Goal: Task Accomplishment & Management: Manage account settings

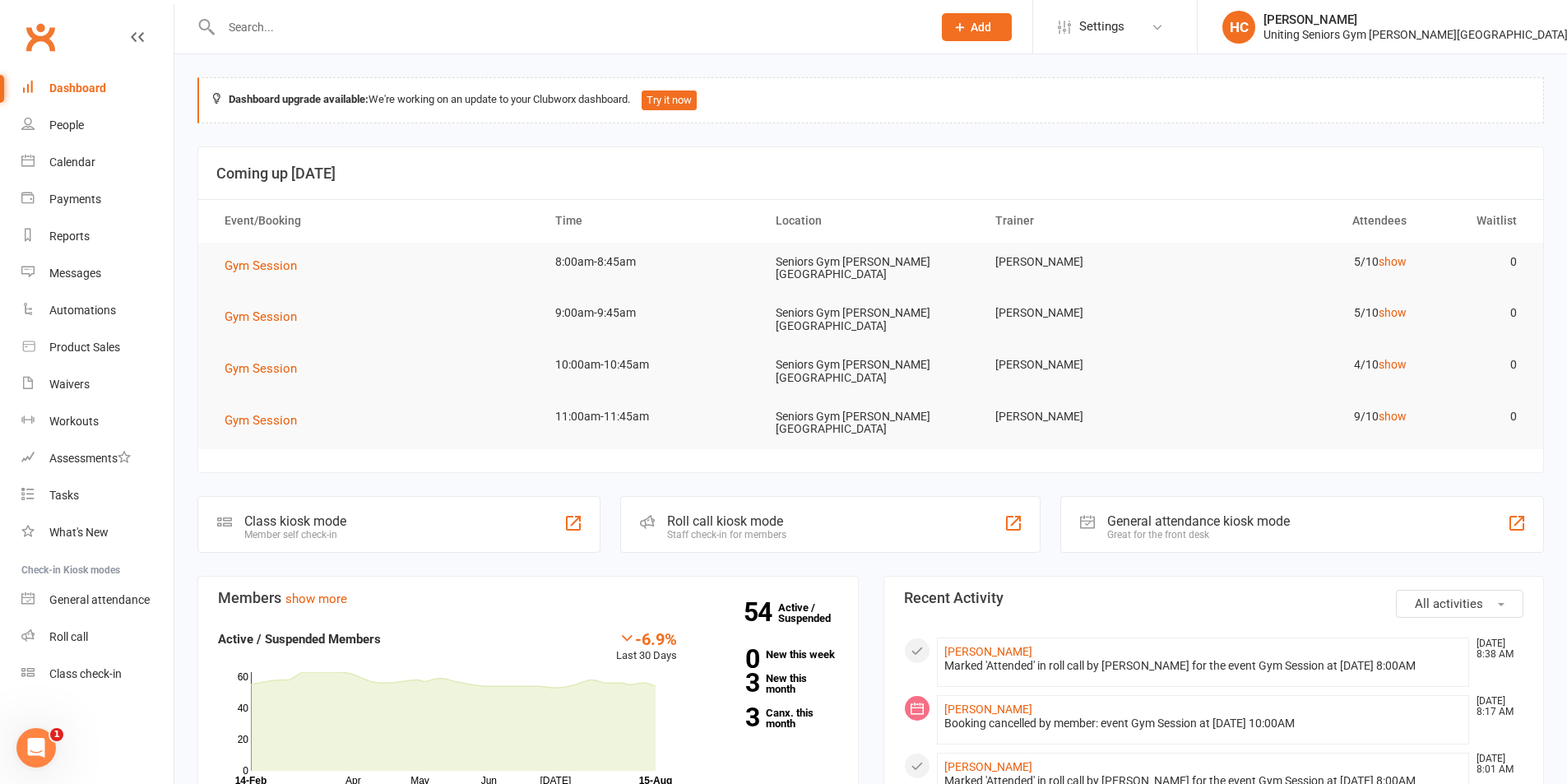
click at [364, 20] on input "text" at bounding box center [568, 27] width 704 height 23
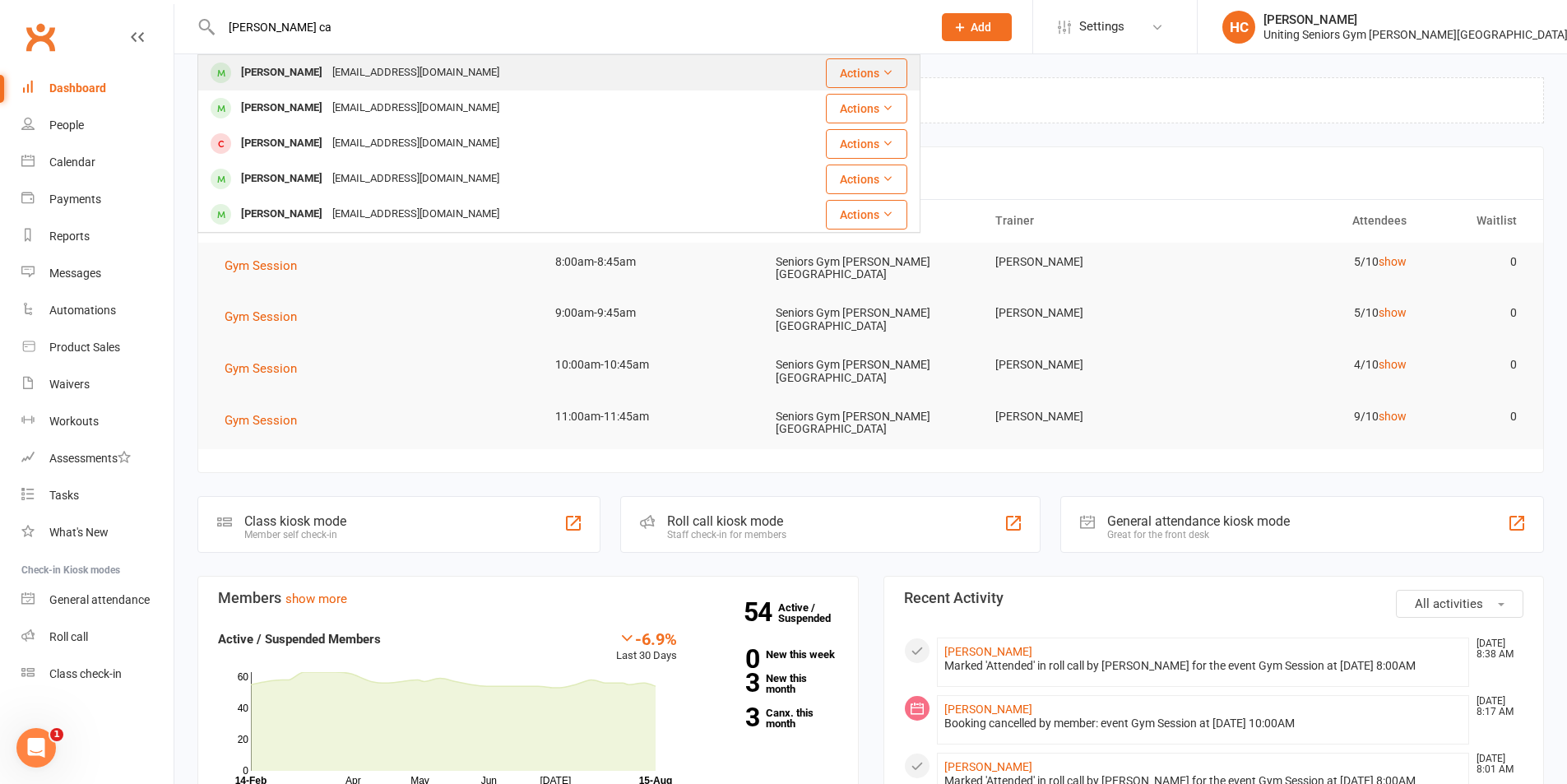
type input "[PERSON_NAME] ca"
click at [338, 69] on div "[EMAIL_ADDRESS][DOMAIN_NAME]" at bounding box center [415, 73] width 177 height 24
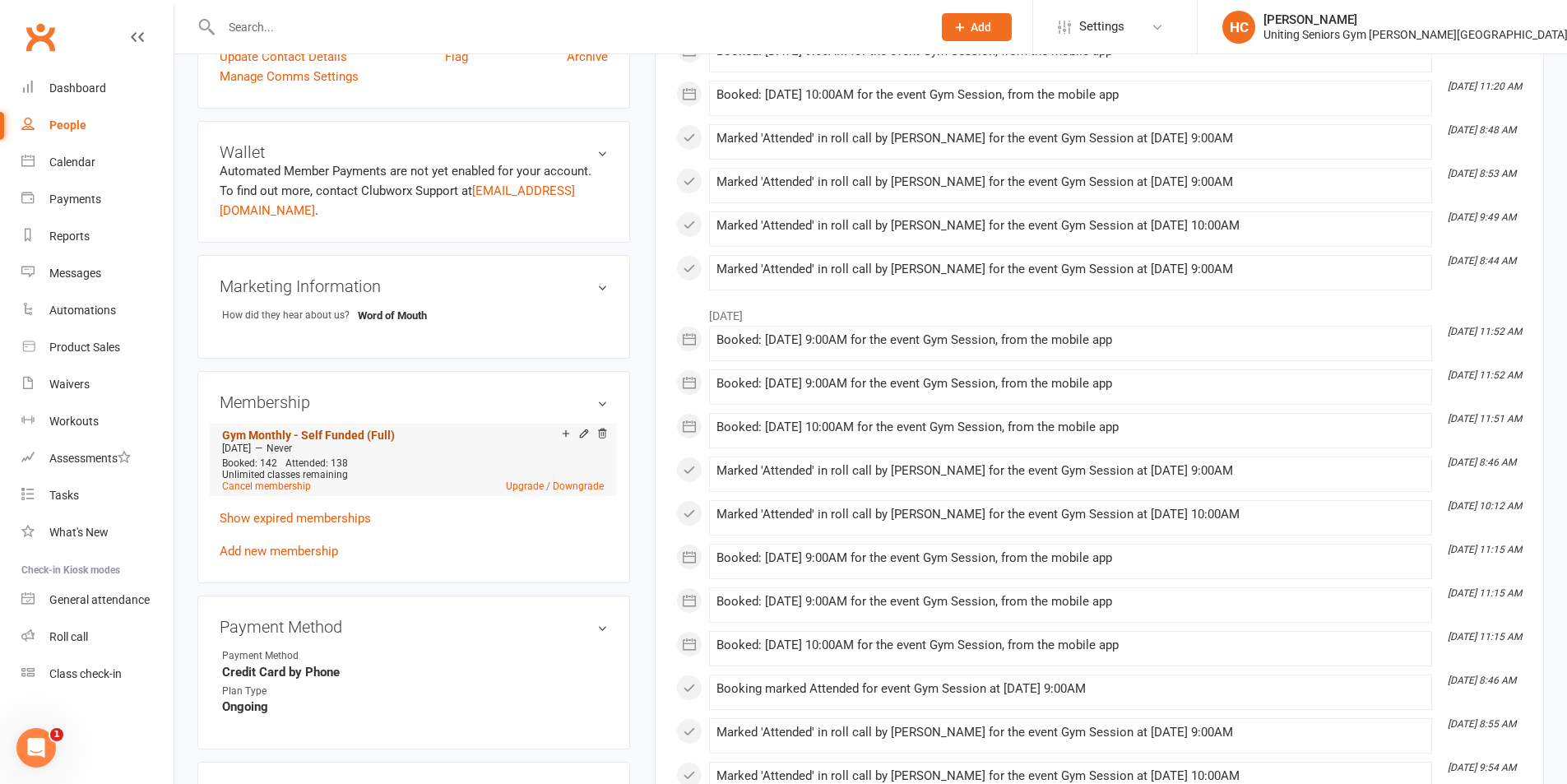
scroll to position [740, 0]
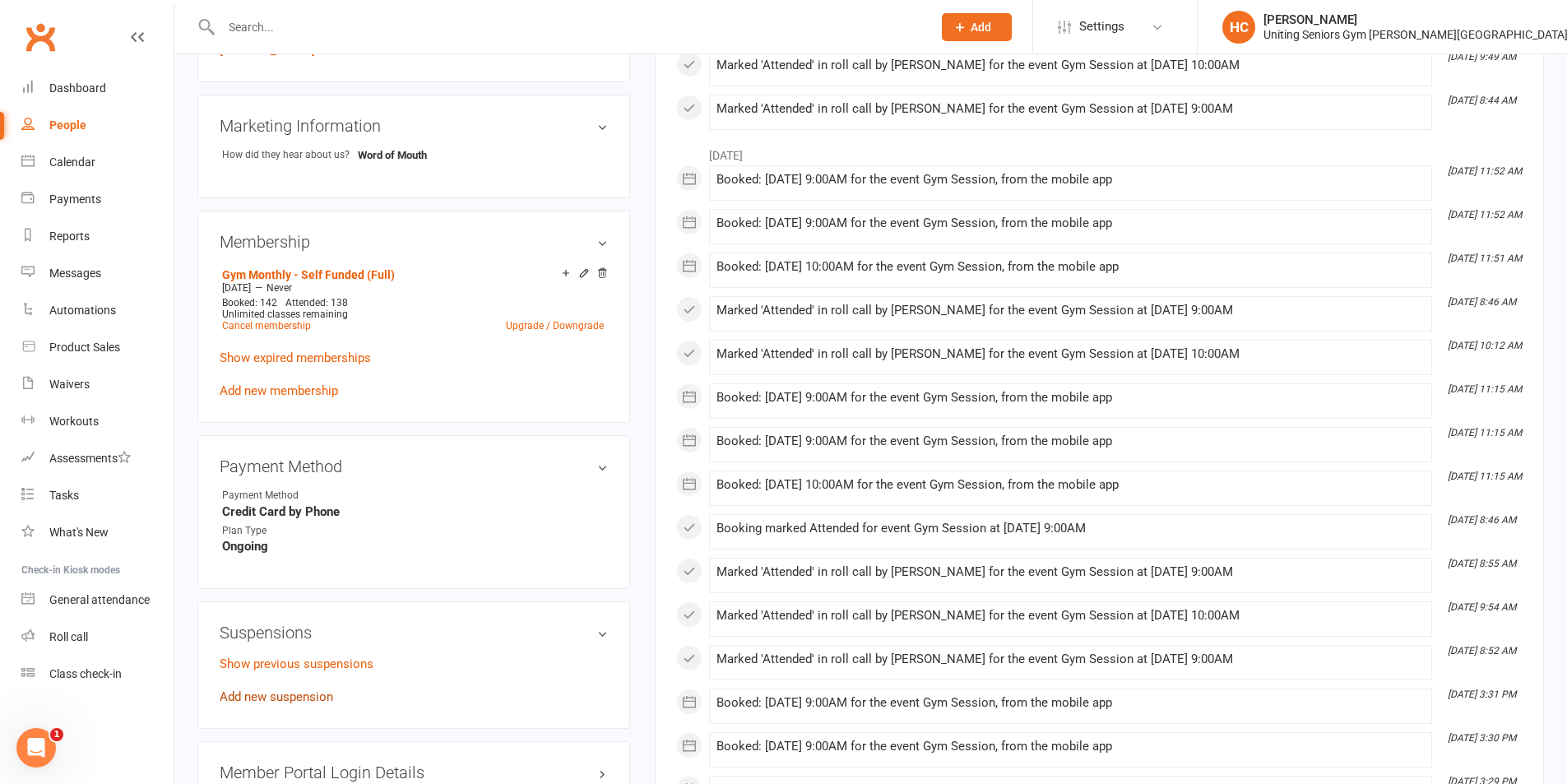
click at [288, 689] on link "Add new suspension" at bounding box center [277, 696] width 114 height 15
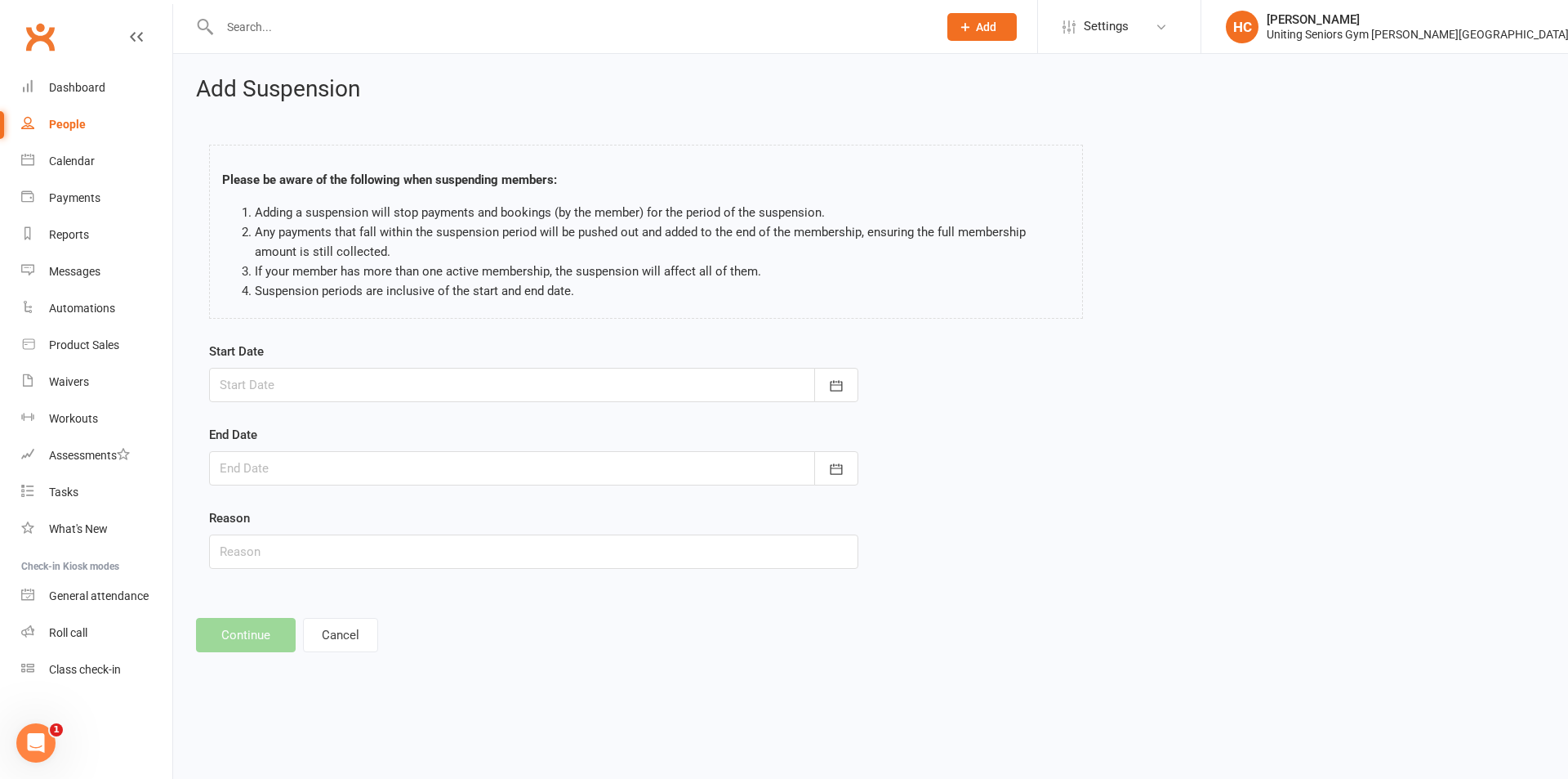
click at [403, 389] on div at bounding box center [534, 385] width 649 height 35
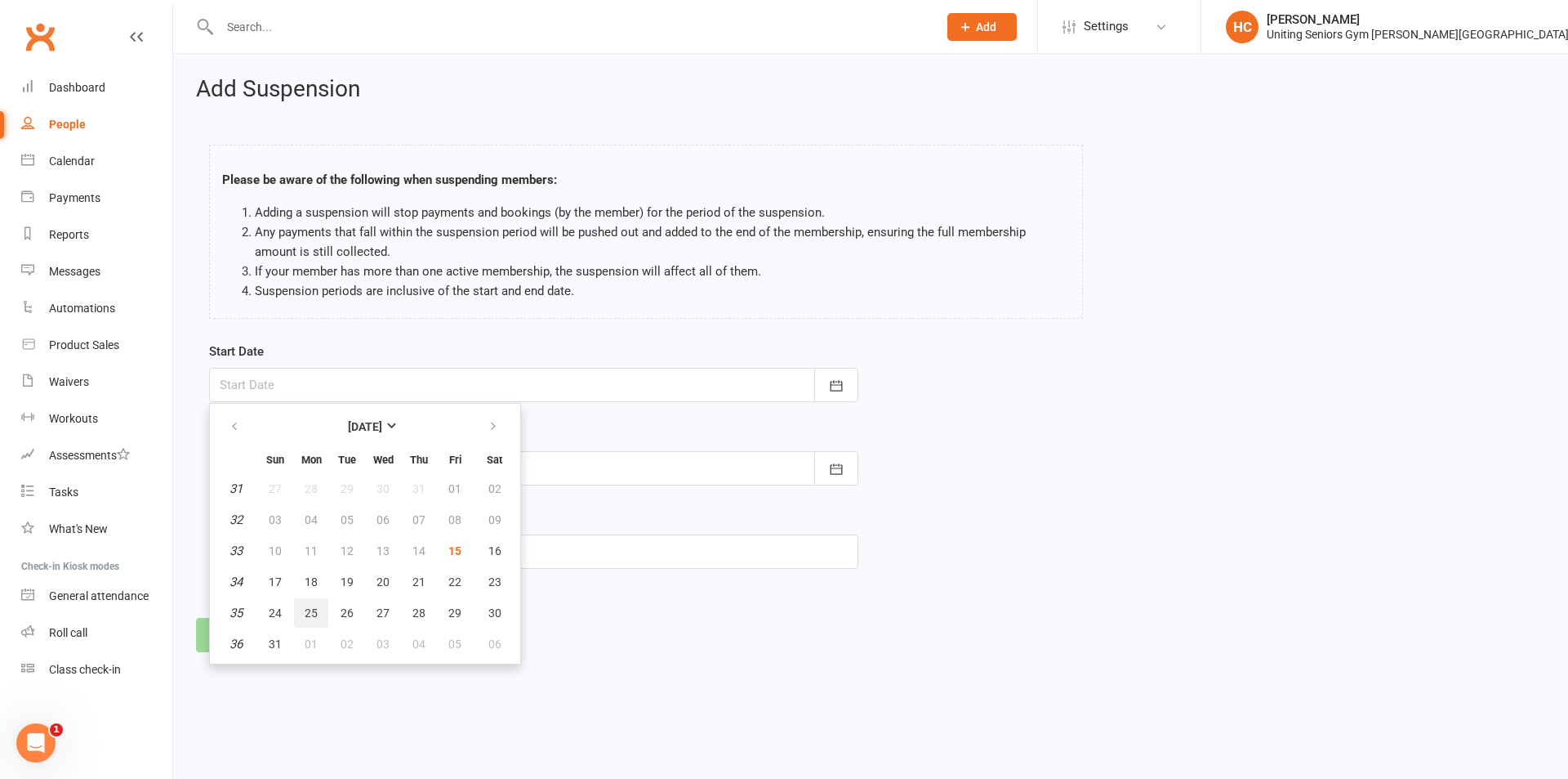
click at [324, 612] on button "25" at bounding box center [311, 613] width 35 height 30
type input "[DATE]"
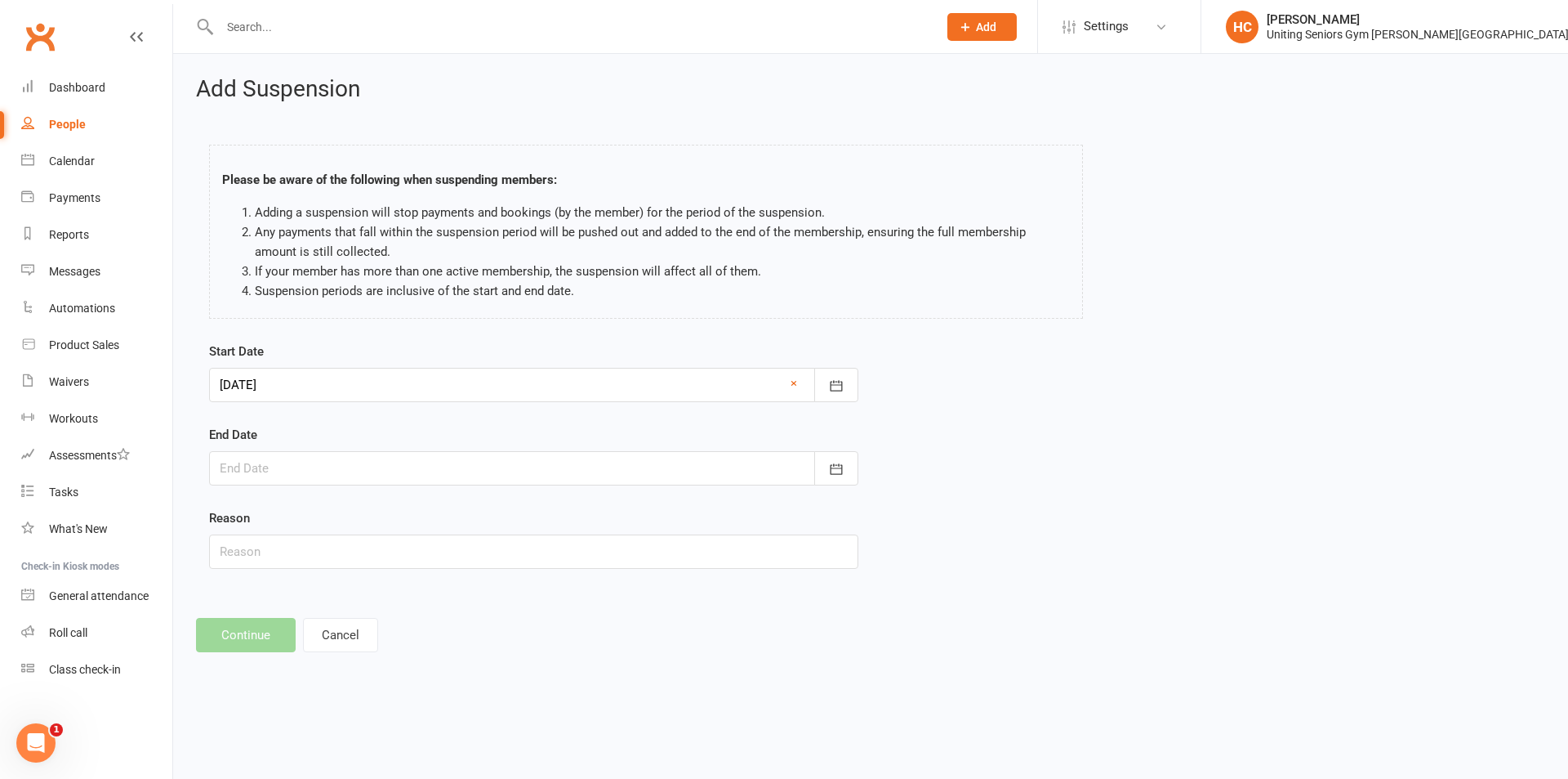
click at [435, 469] on div at bounding box center [534, 468] width 649 height 35
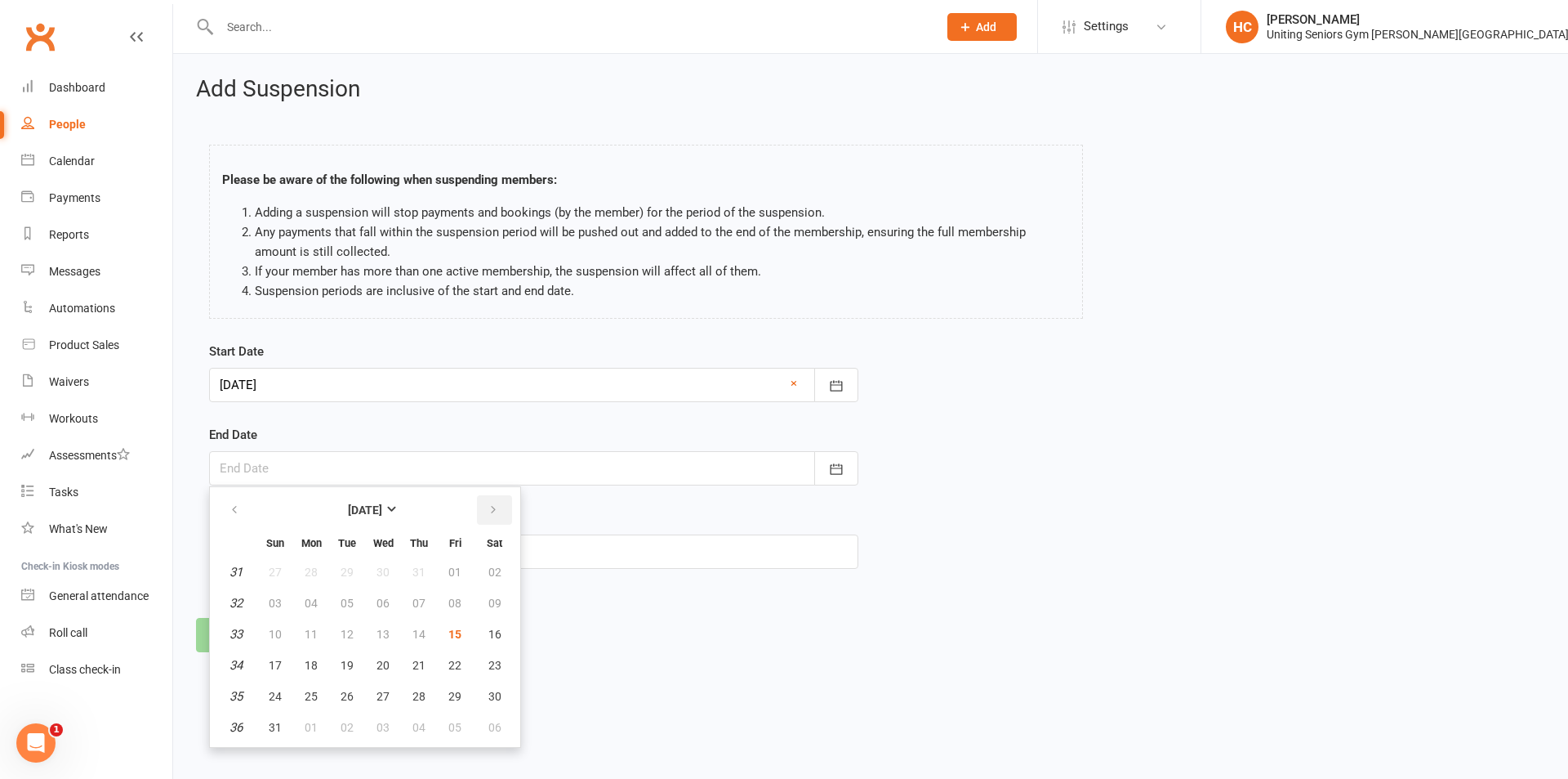
click at [490, 513] on icon "button" at bounding box center [494, 510] width 12 height 13
click at [281, 670] on span "21" at bounding box center [275, 665] width 13 height 13
type input "[DATE]"
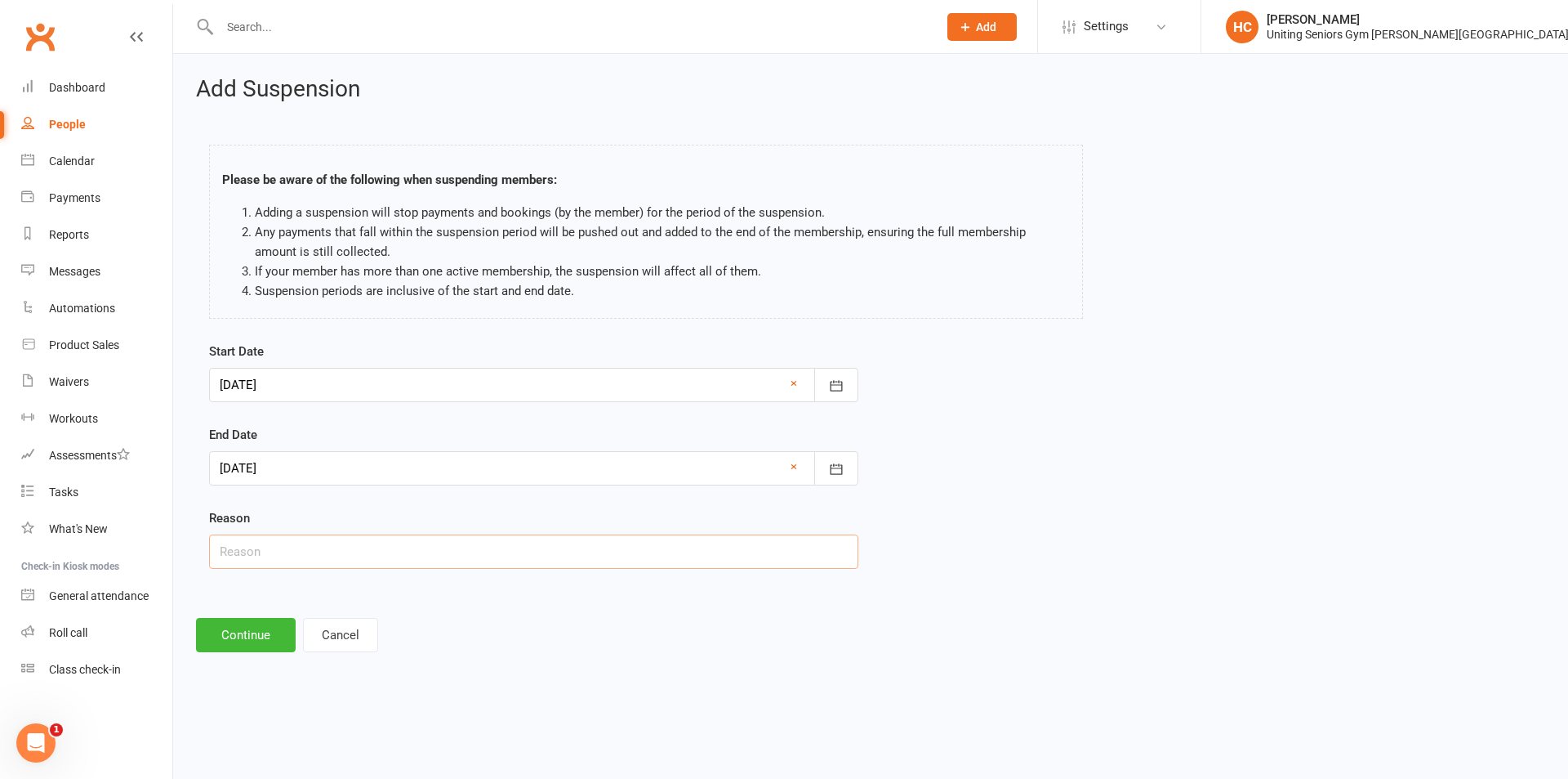
click at [381, 568] on input "text" at bounding box center [534, 551] width 649 height 35
type input "Holiday"
click at [229, 640] on button "Continue" at bounding box center [245, 635] width 99 height 35
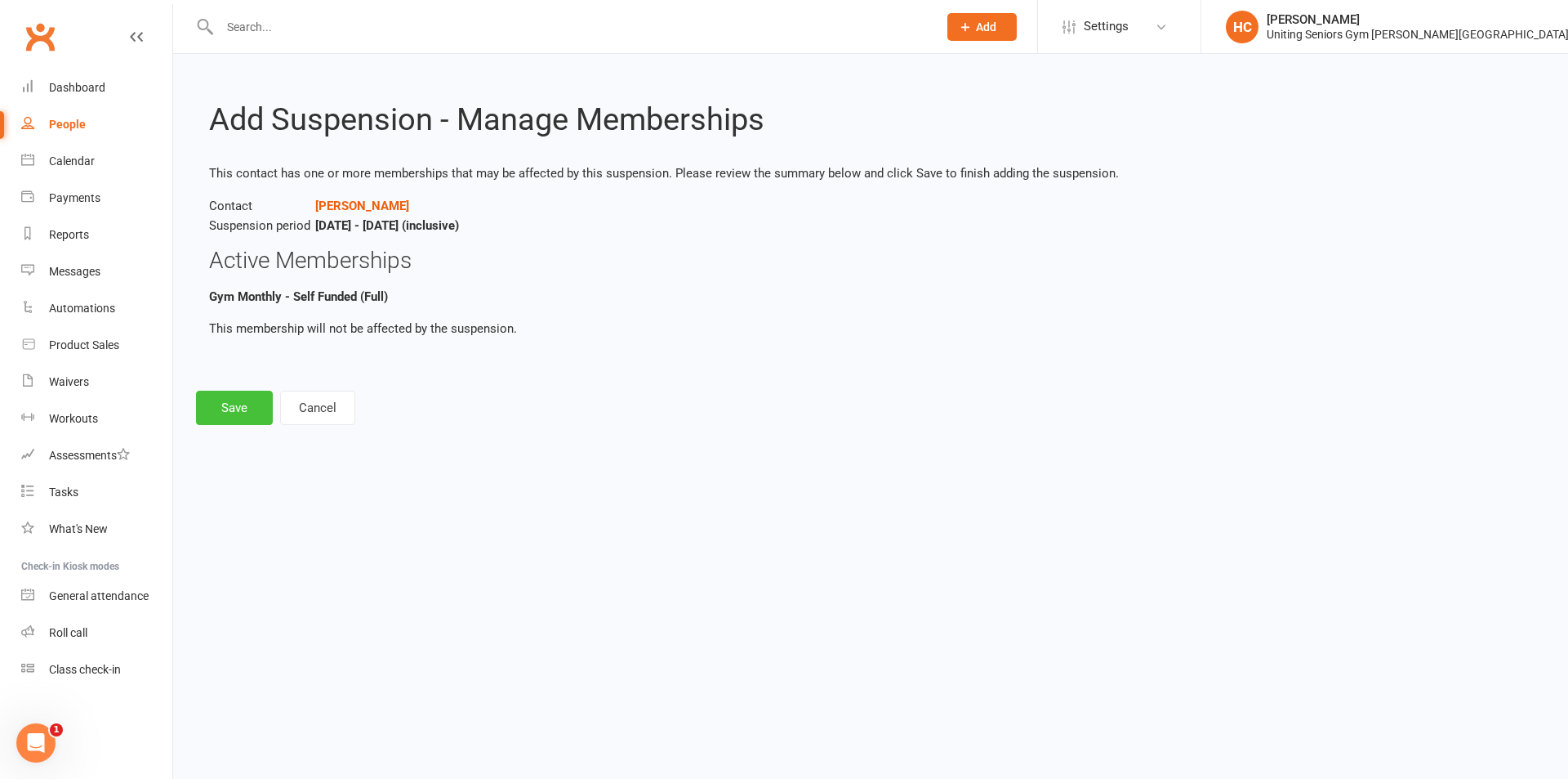
click at [250, 406] on button "Save" at bounding box center [233, 407] width 76 height 35
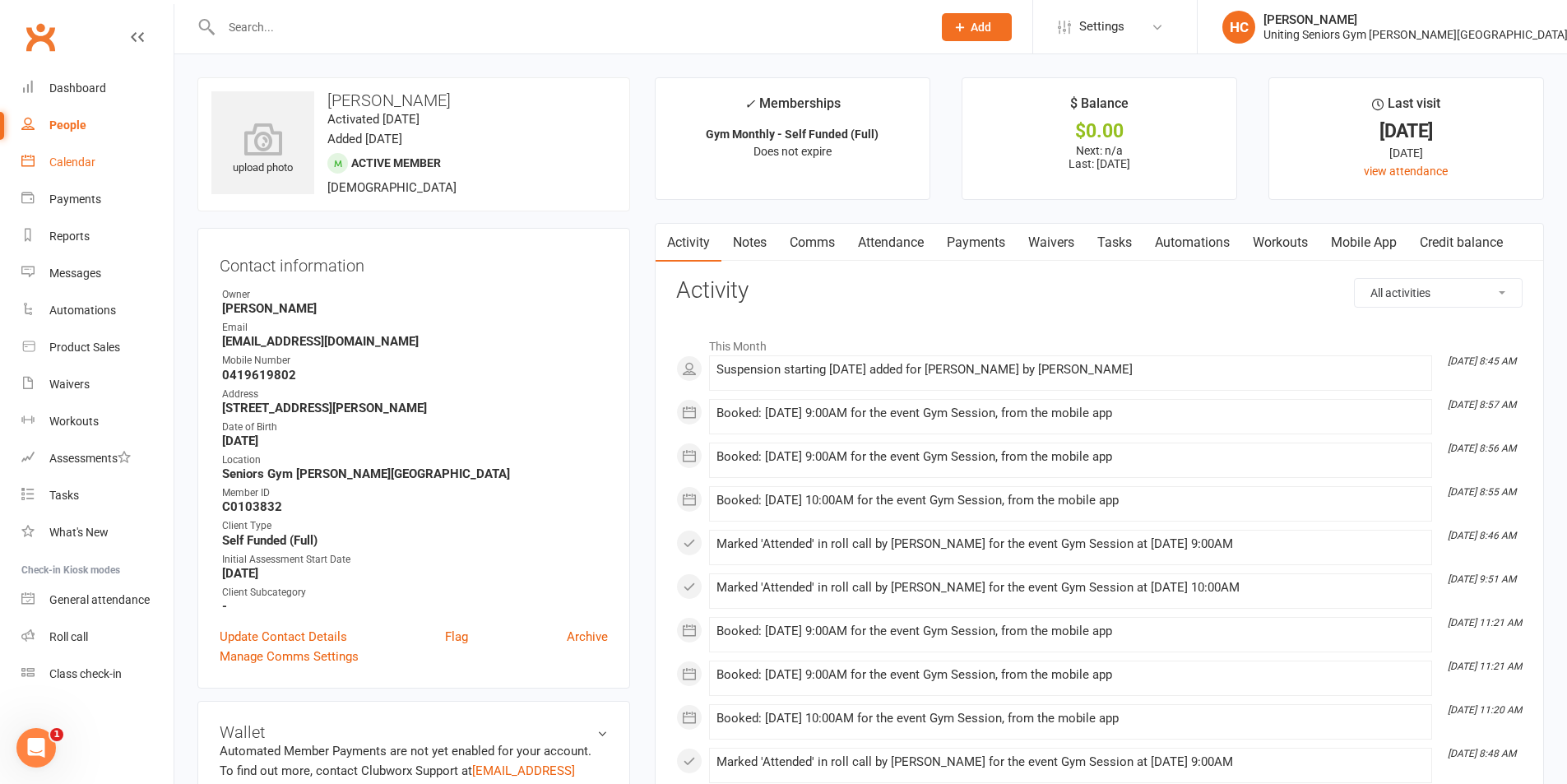
click at [67, 167] on div "Calendar" at bounding box center [72, 161] width 46 height 13
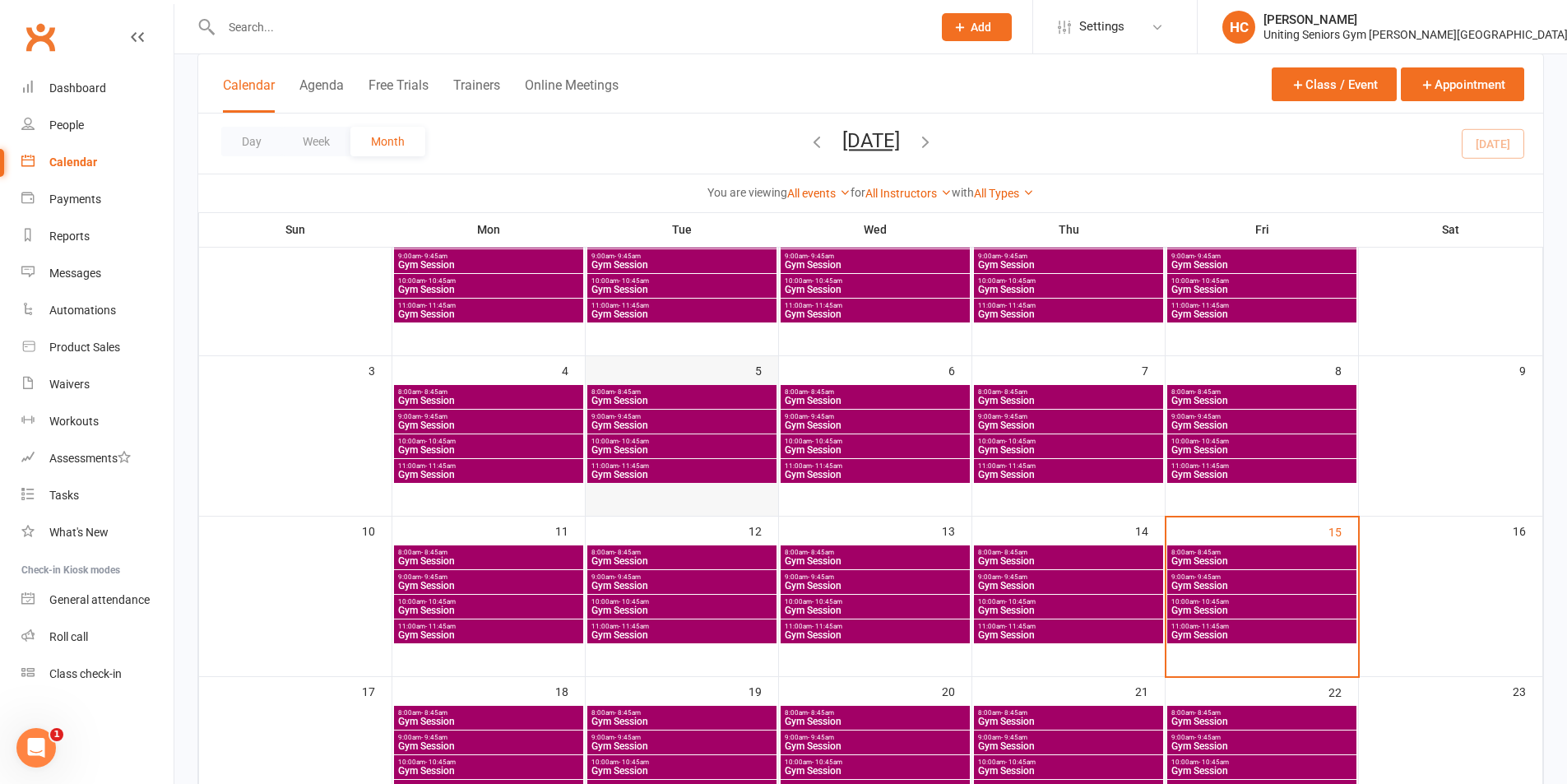
scroll to position [329, 0]
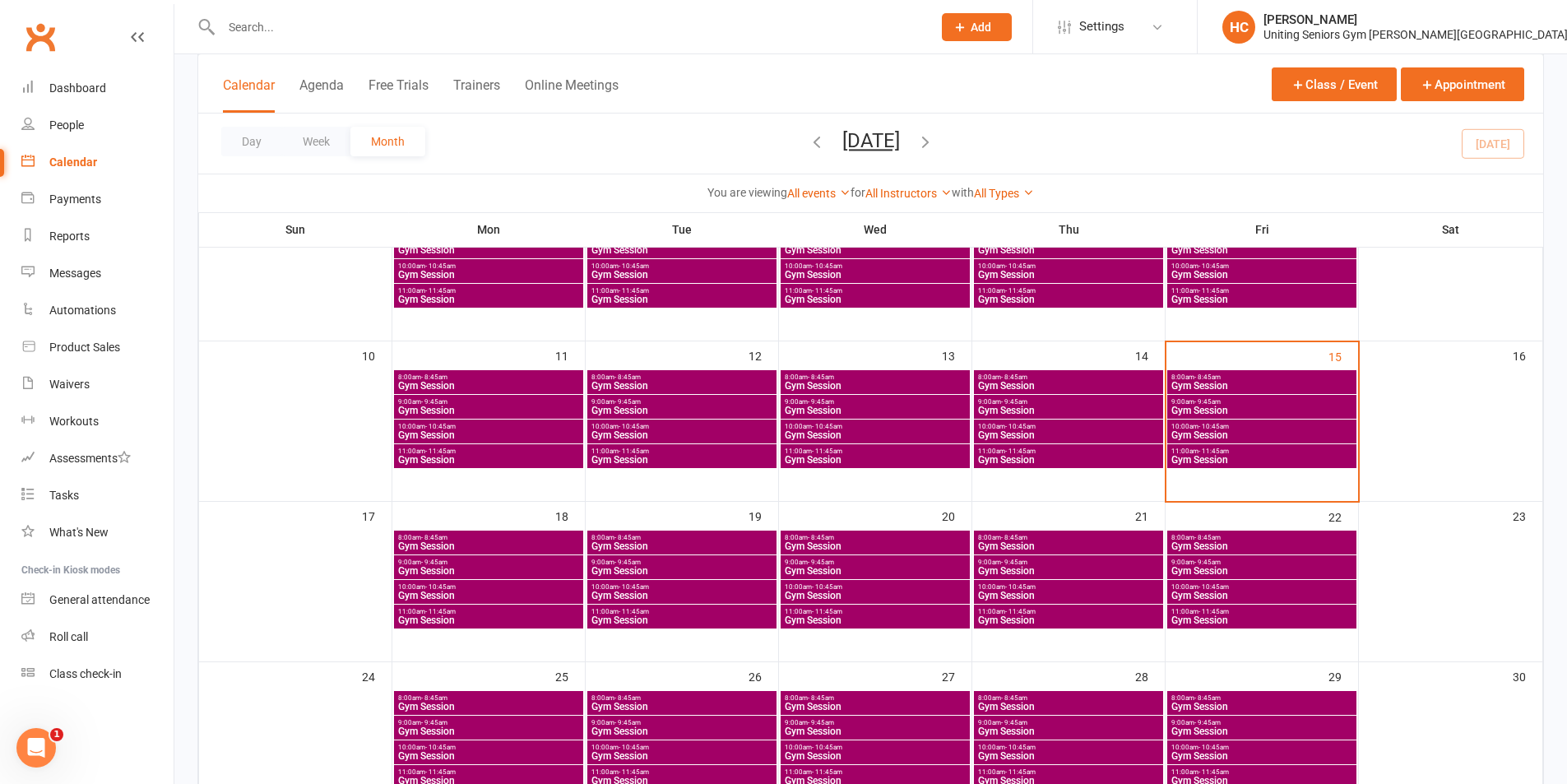
click at [552, 549] on span "Gym Session" at bounding box center [488, 546] width 183 height 10
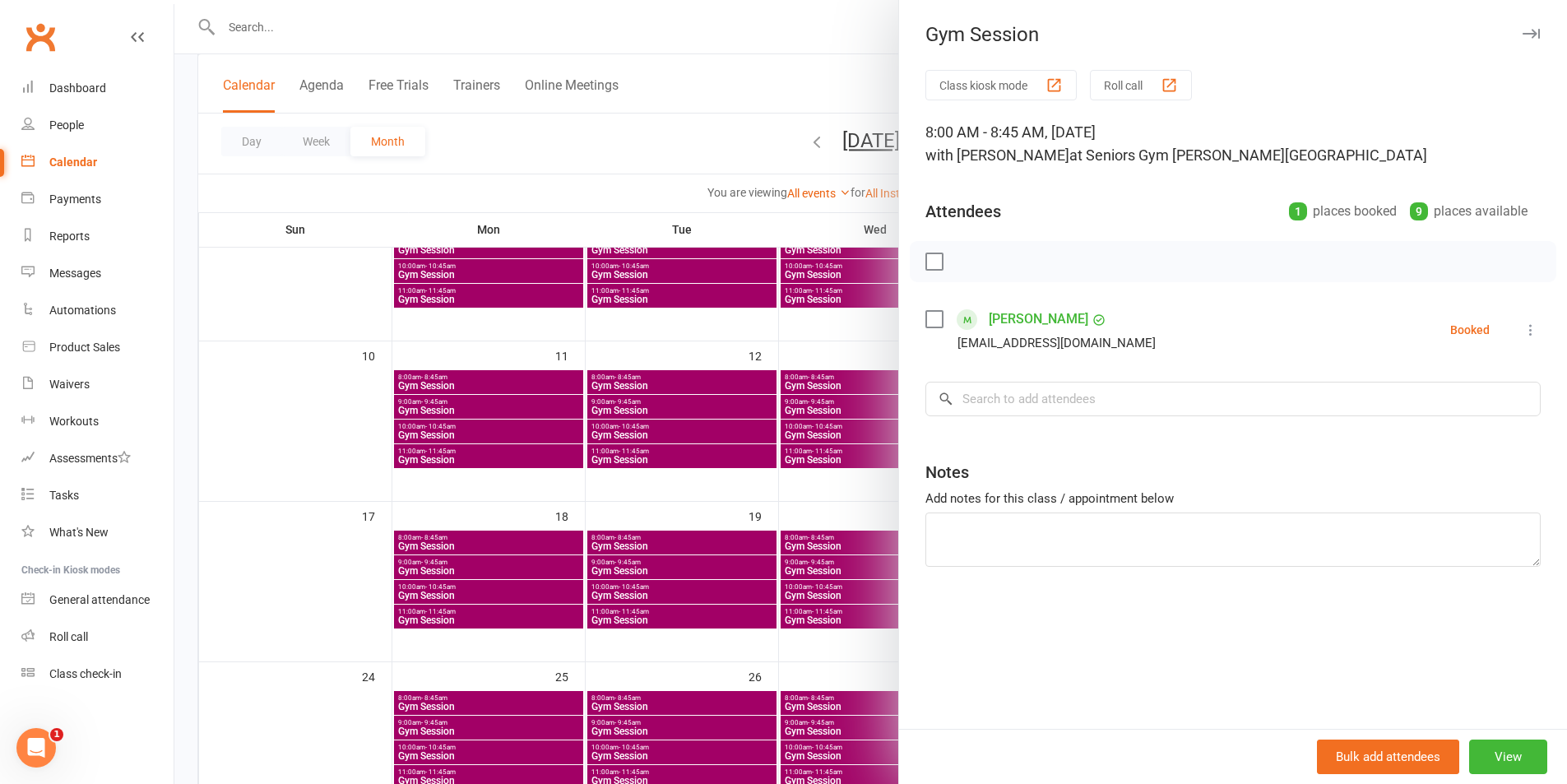
click at [545, 564] on div at bounding box center [870, 392] width 1393 height 784
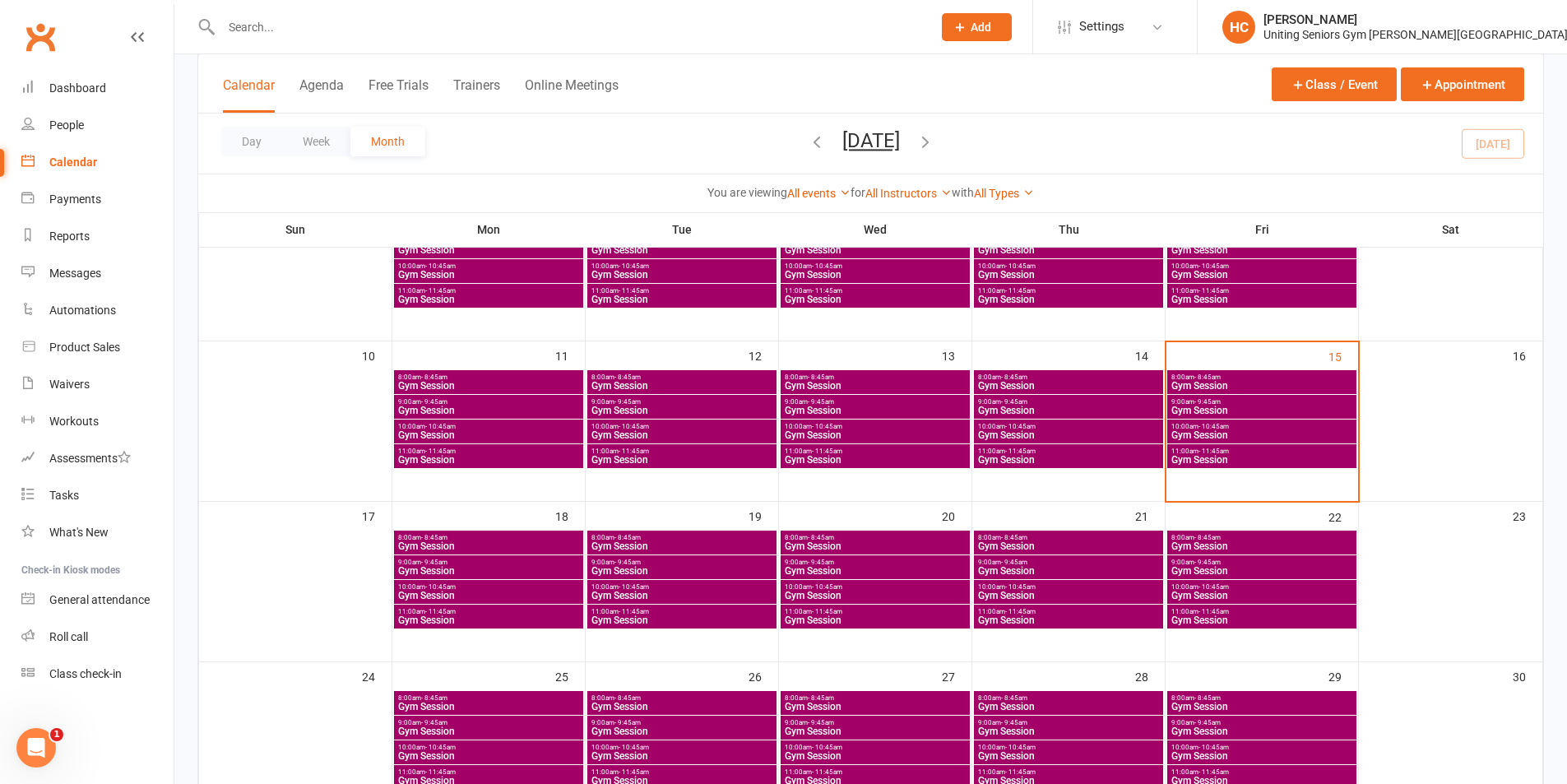
click at [535, 564] on span "9:00am - 9:45am" at bounding box center [488, 562] width 183 height 7
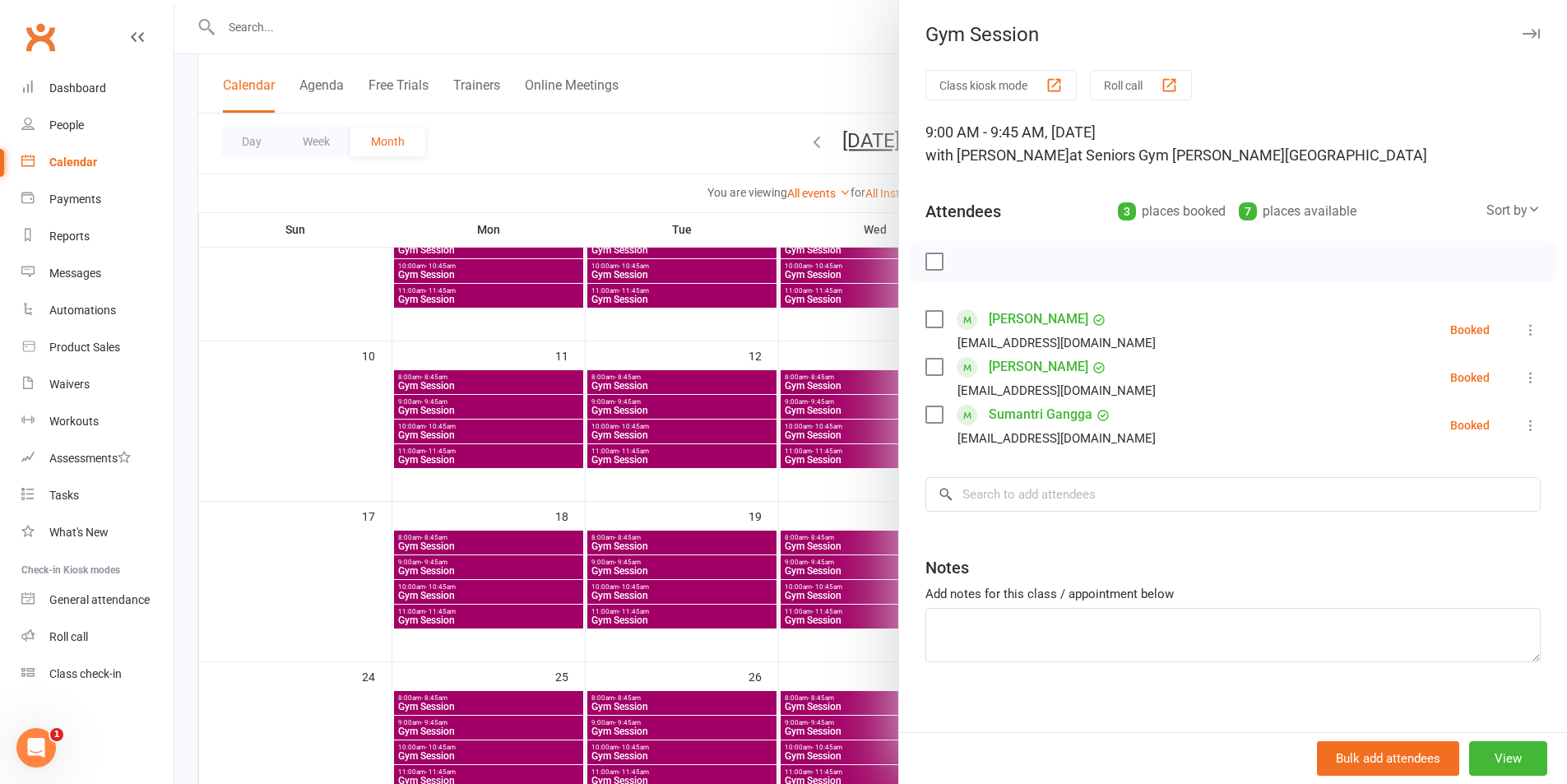
click at [522, 591] on div at bounding box center [870, 392] width 1393 height 784
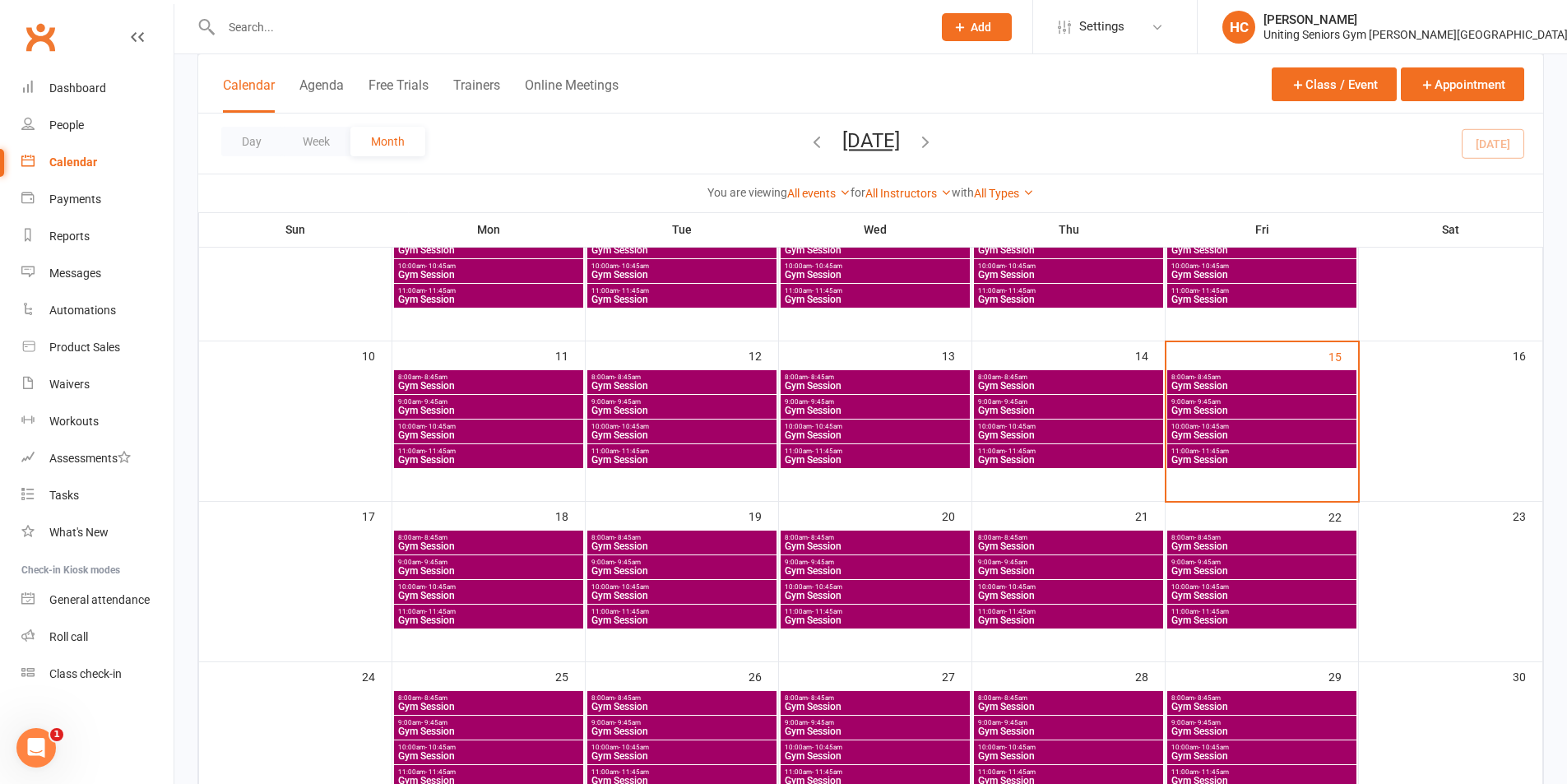
click at [521, 592] on span "Gym Session" at bounding box center [488, 596] width 183 height 10
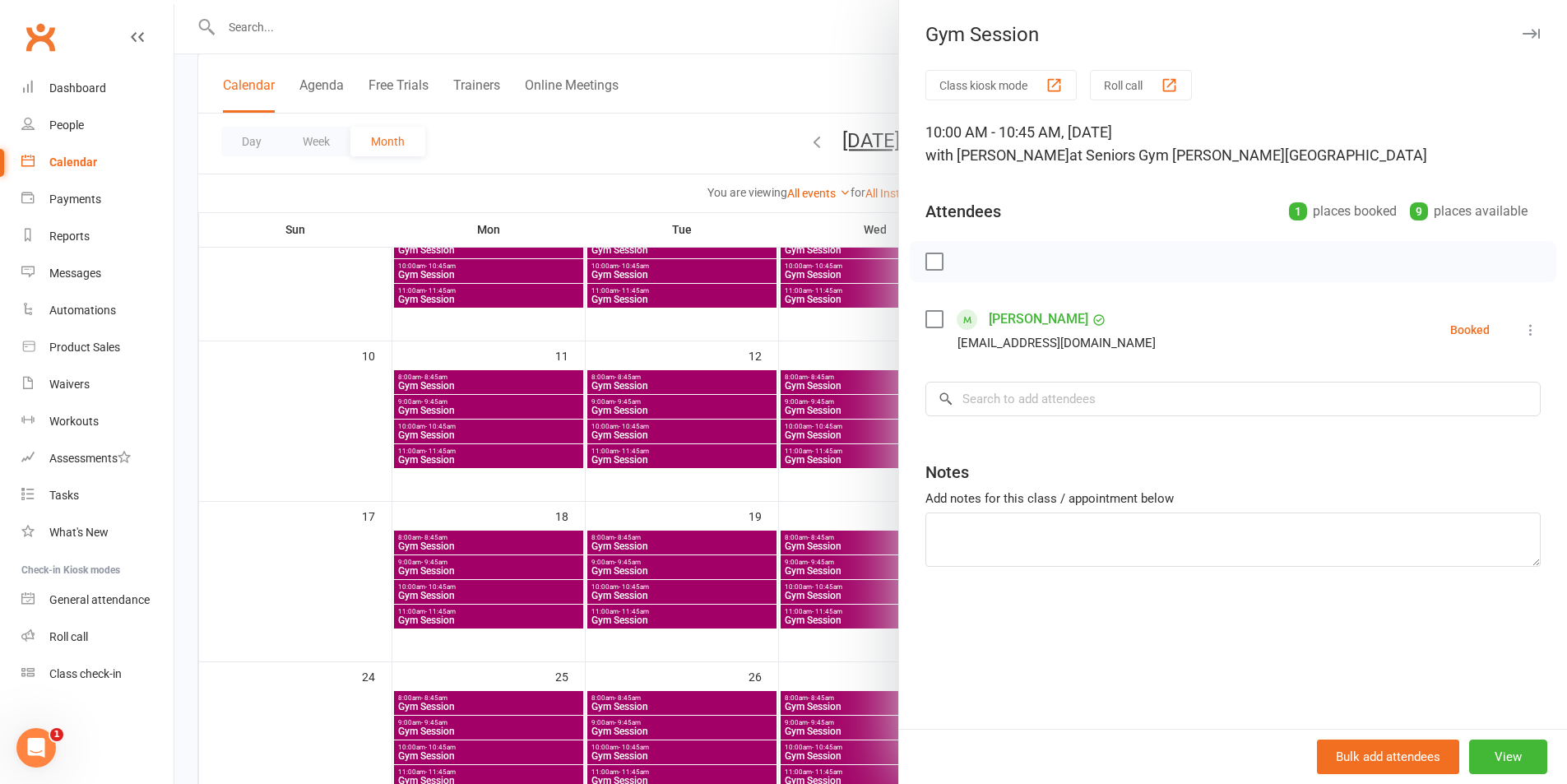
click at [535, 624] on div at bounding box center [870, 392] width 1393 height 784
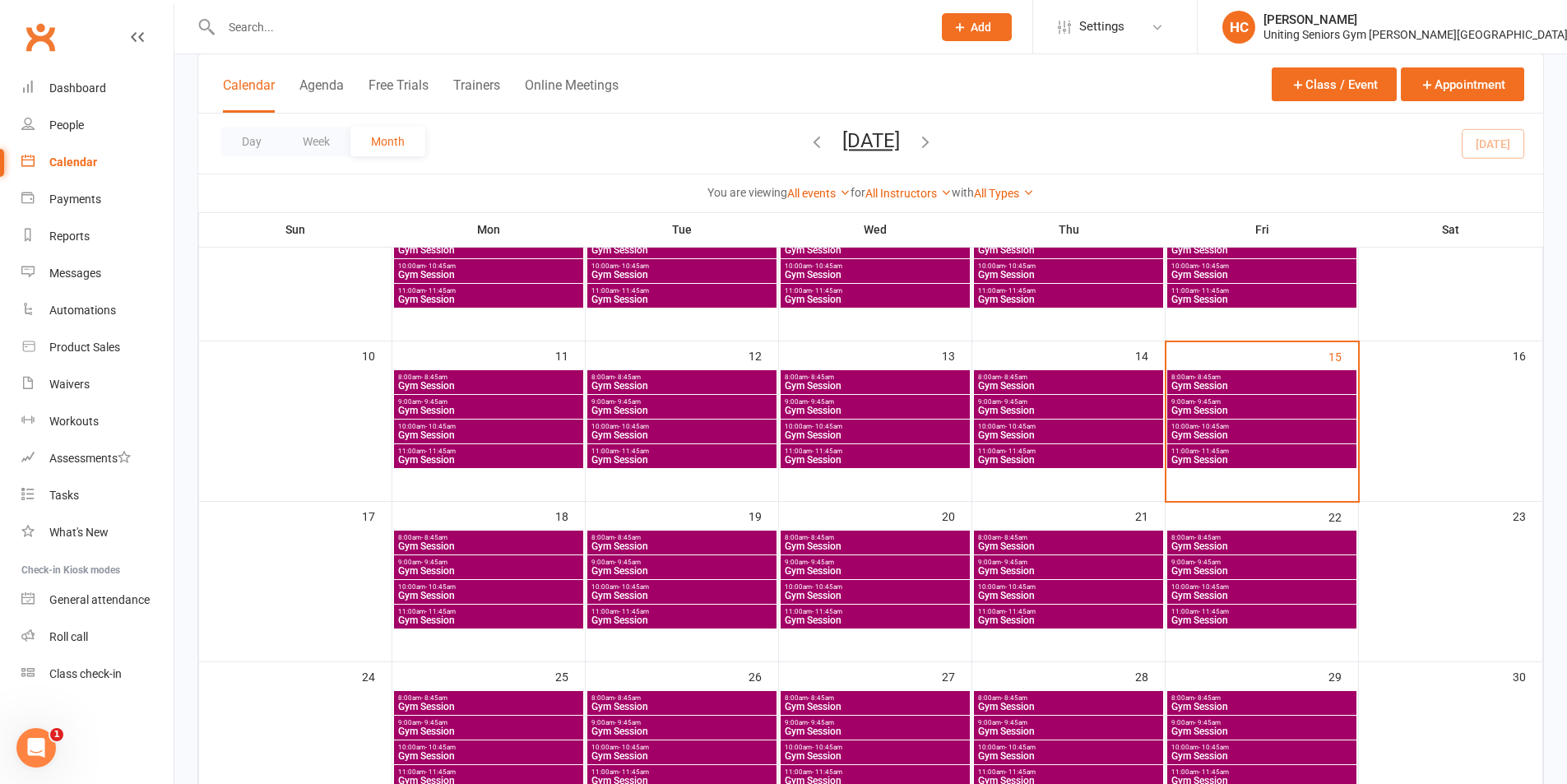
click at [532, 616] on span "Gym Session" at bounding box center [488, 620] width 183 height 10
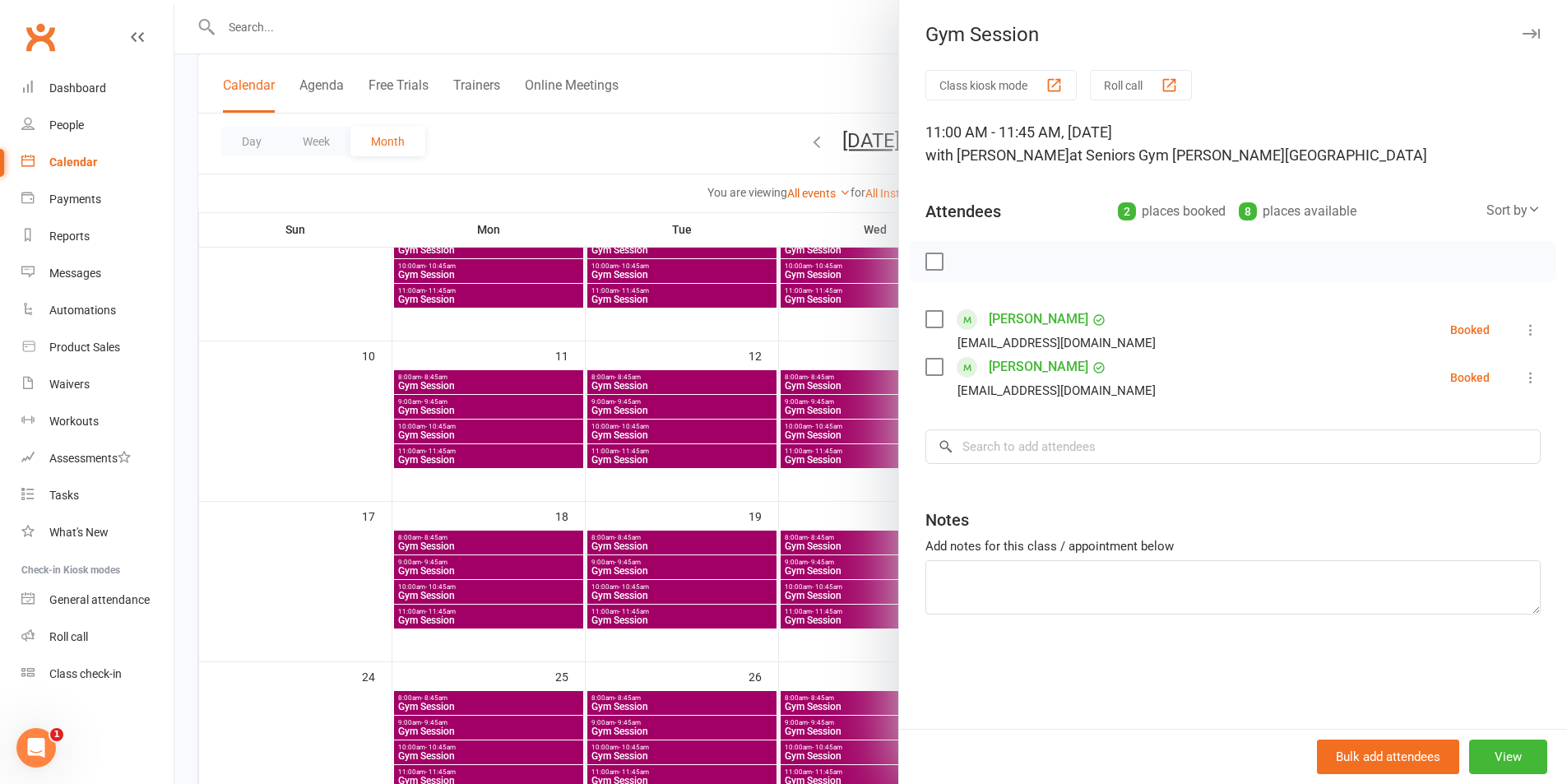
click at [532, 614] on div at bounding box center [870, 392] width 1393 height 784
